Goal: Information Seeking & Learning: Learn about a topic

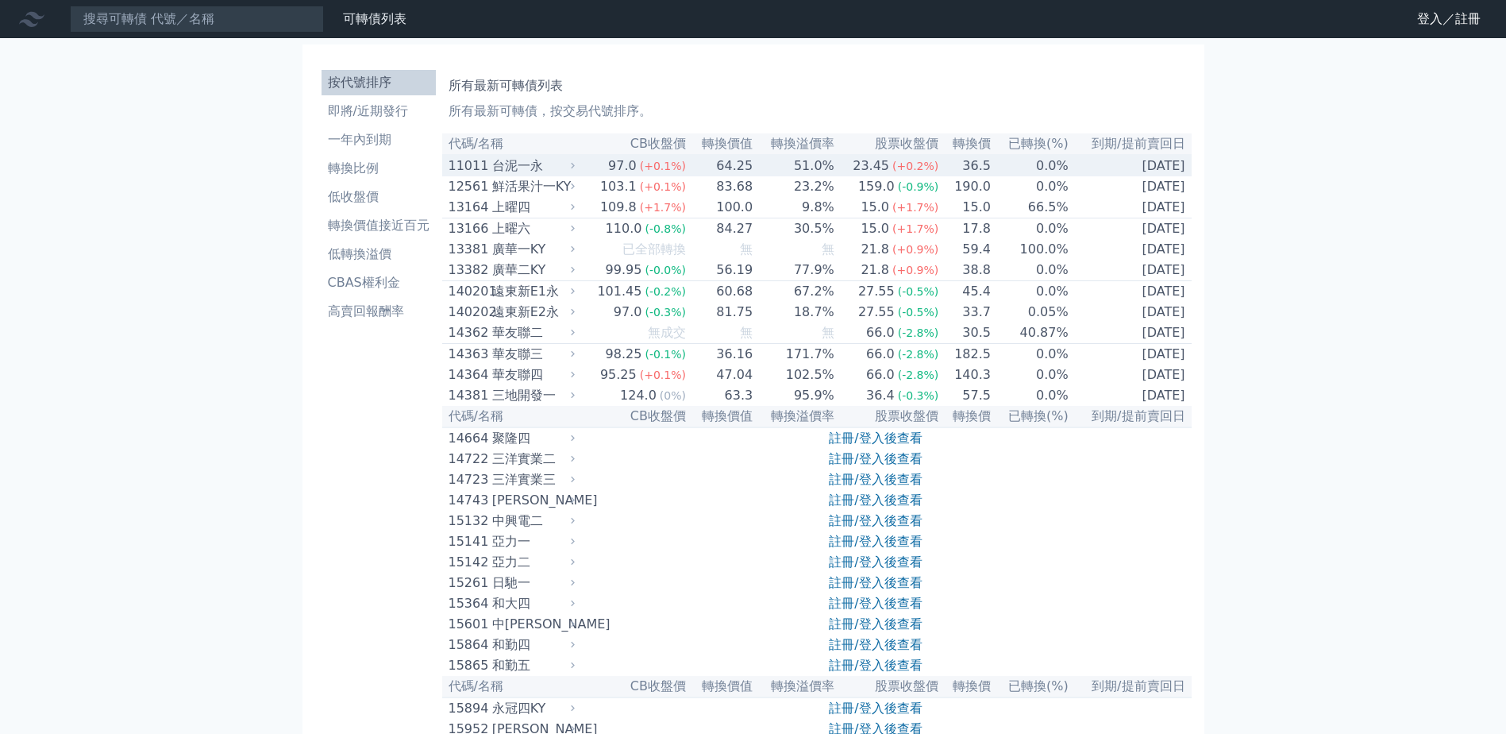
click at [510, 168] on div "台泥一永" at bounding box center [531, 165] width 79 height 19
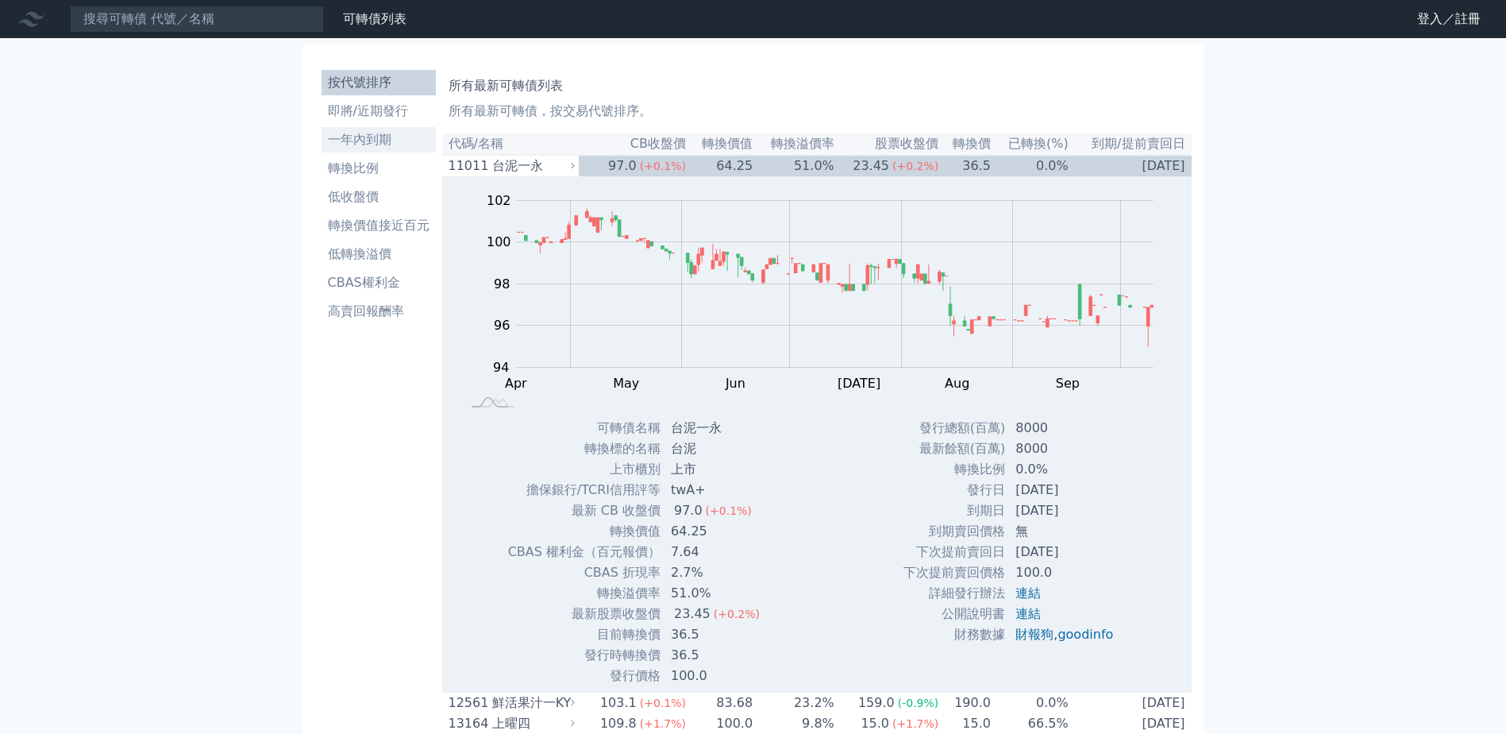
click at [337, 145] on li "一年內到期" at bounding box center [379, 139] width 114 height 19
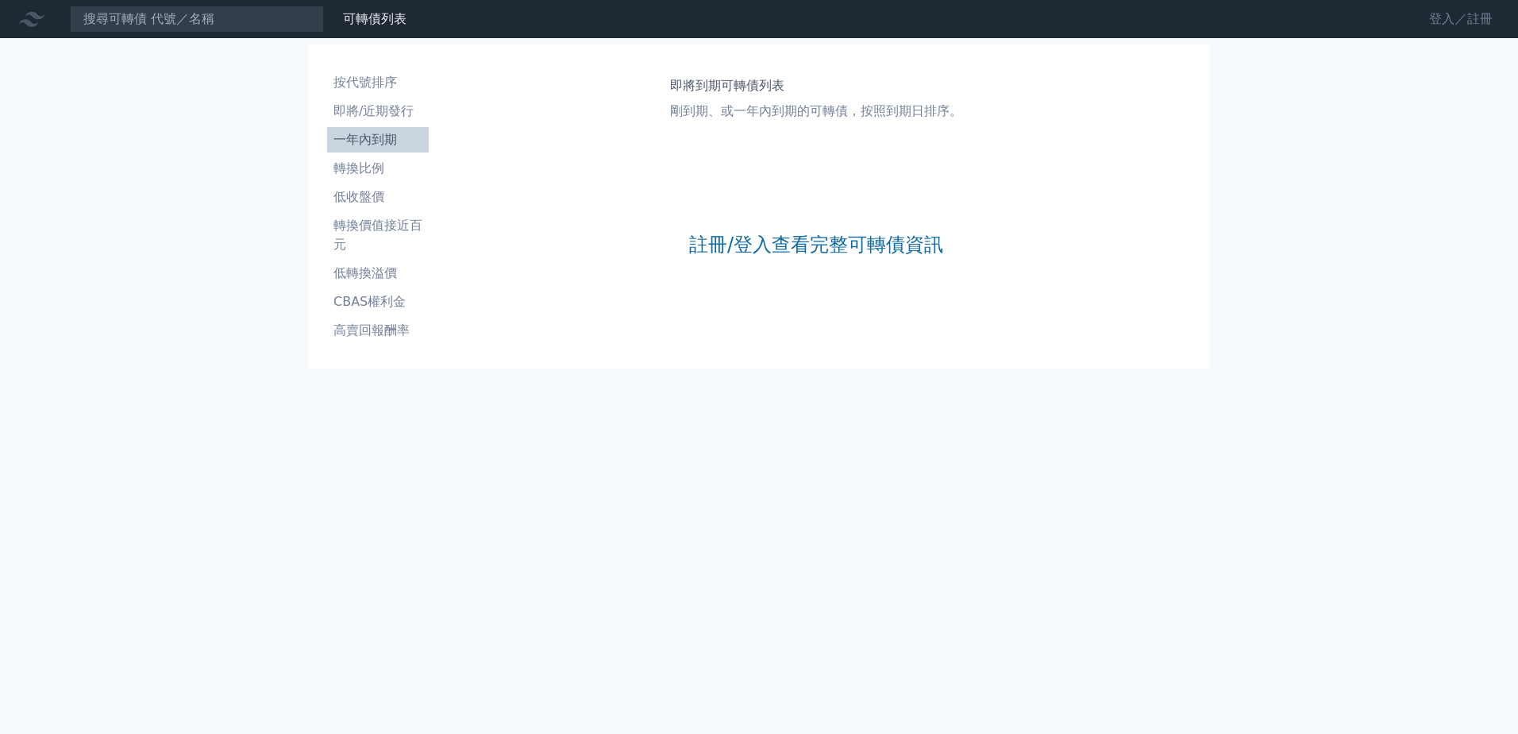
click at [1480, 16] on link "登入／註冊" at bounding box center [1461, 18] width 89 height 25
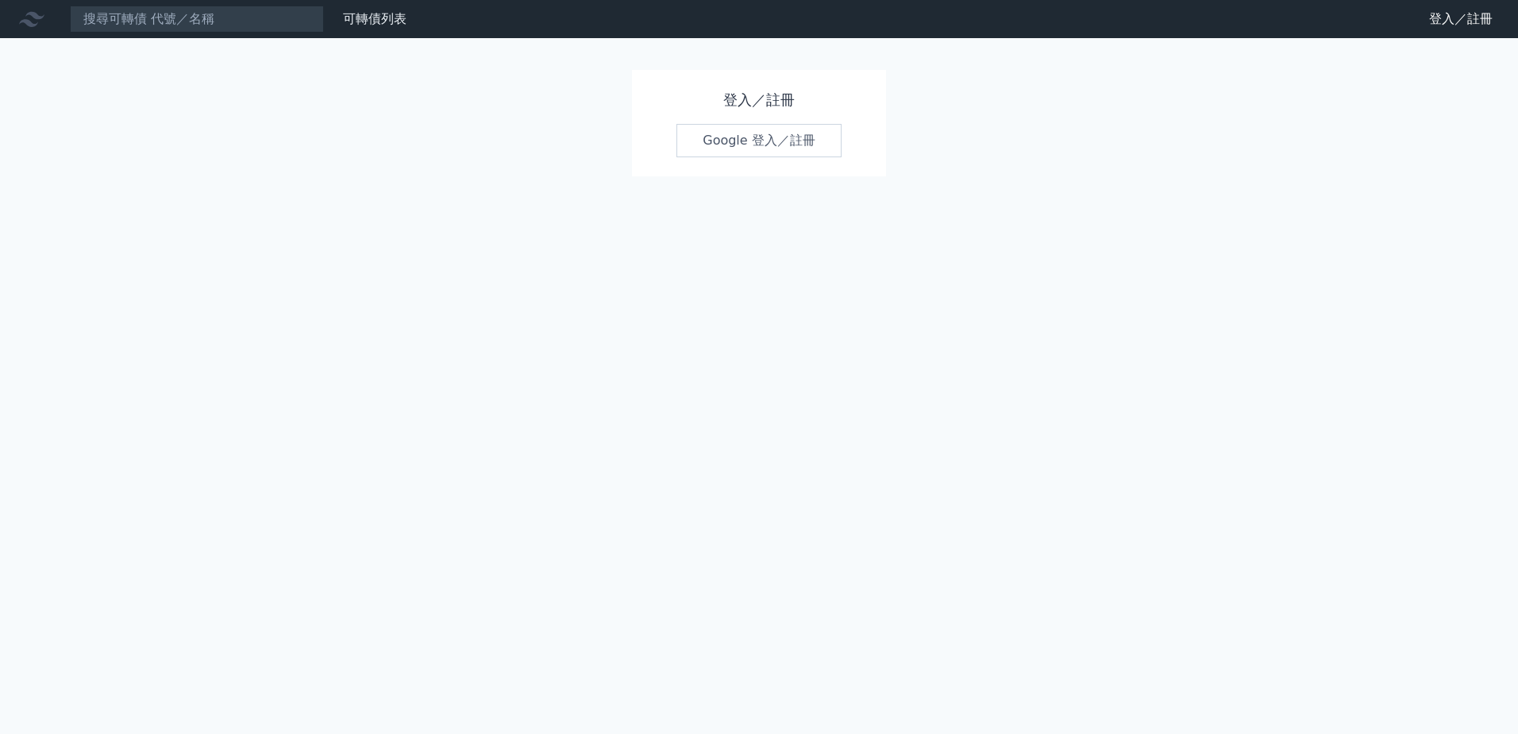
click at [727, 137] on link "Google 登入／註冊" at bounding box center [759, 140] width 165 height 33
